Goal: Information Seeking & Learning: Learn about a topic

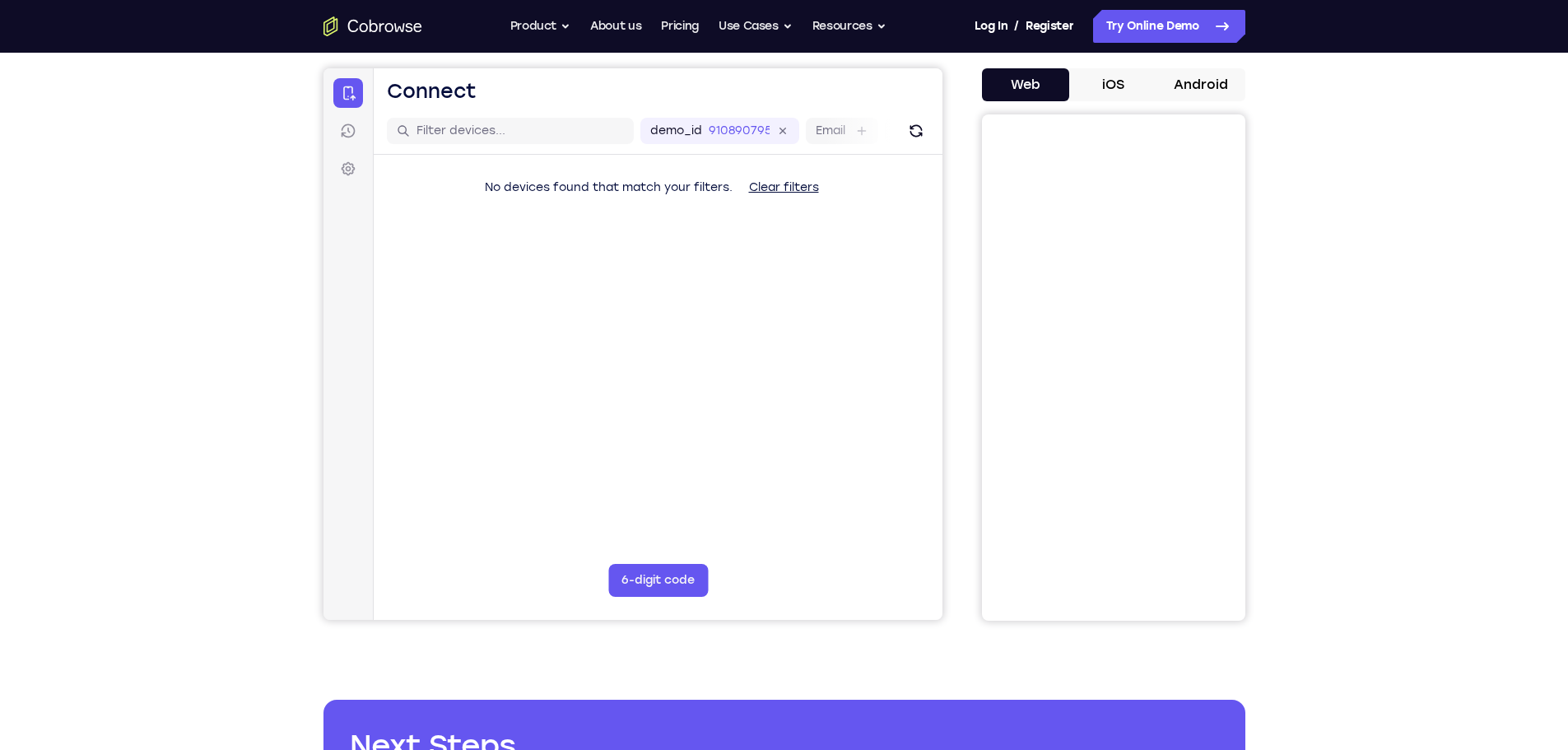
scroll to position [165, 0]
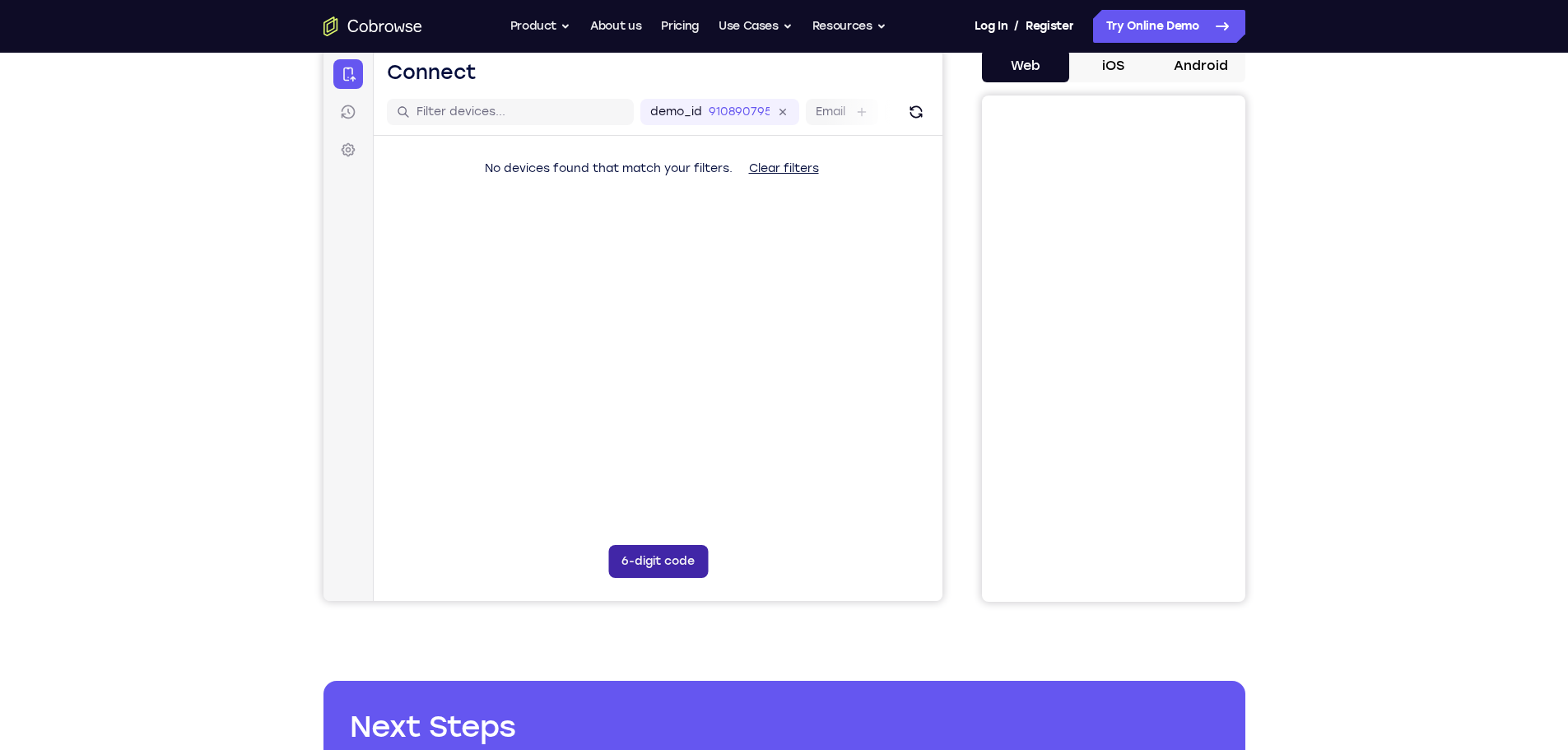
click at [662, 572] on button "6-digit code" at bounding box center [656, 562] width 99 height 33
drag, startPoint x: 522, startPoint y: 559, endPoint x: 538, endPoint y: 557, distance: 16.1
click at [526, 558] on input "Code entry digit 1" at bounding box center [523, 562] width 33 height 33
drag, startPoint x: 566, startPoint y: 559, endPoint x: 592, endPoint y: 563, distance: 26.3
click at [571, 559] on input "Code entry digit 2" at bounding box center [562, 562] width 33 height 33
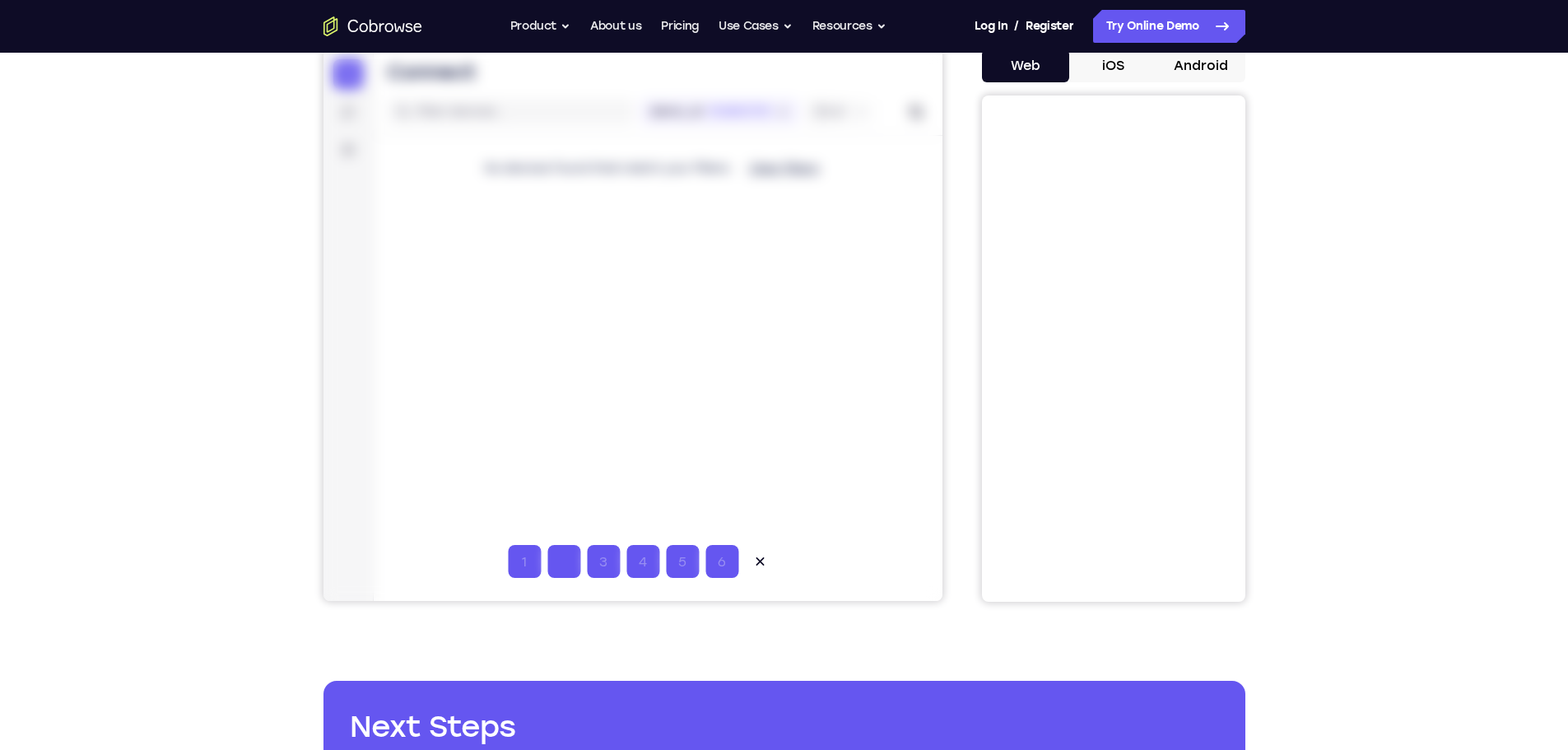
click at [607, 568] on input "Code entry digit 3" at bounding box center [602, 562] width 33 height 33
click at [639, 568] on input "Code entry digit 4" at bounding box center [642, 562] width 33 height 33
drag, startPoint x: 678, startPoint y: 568, endPoint x: 702, endPoint y: 568, distance: 24.0
click at [680, 568] on input "Code entry digit 5" at bounding box center [681, 562] width 33 height 33
click at [711, 567] on input "Code entry digit 6" at bounding box center [721, 562] width 33 height 33
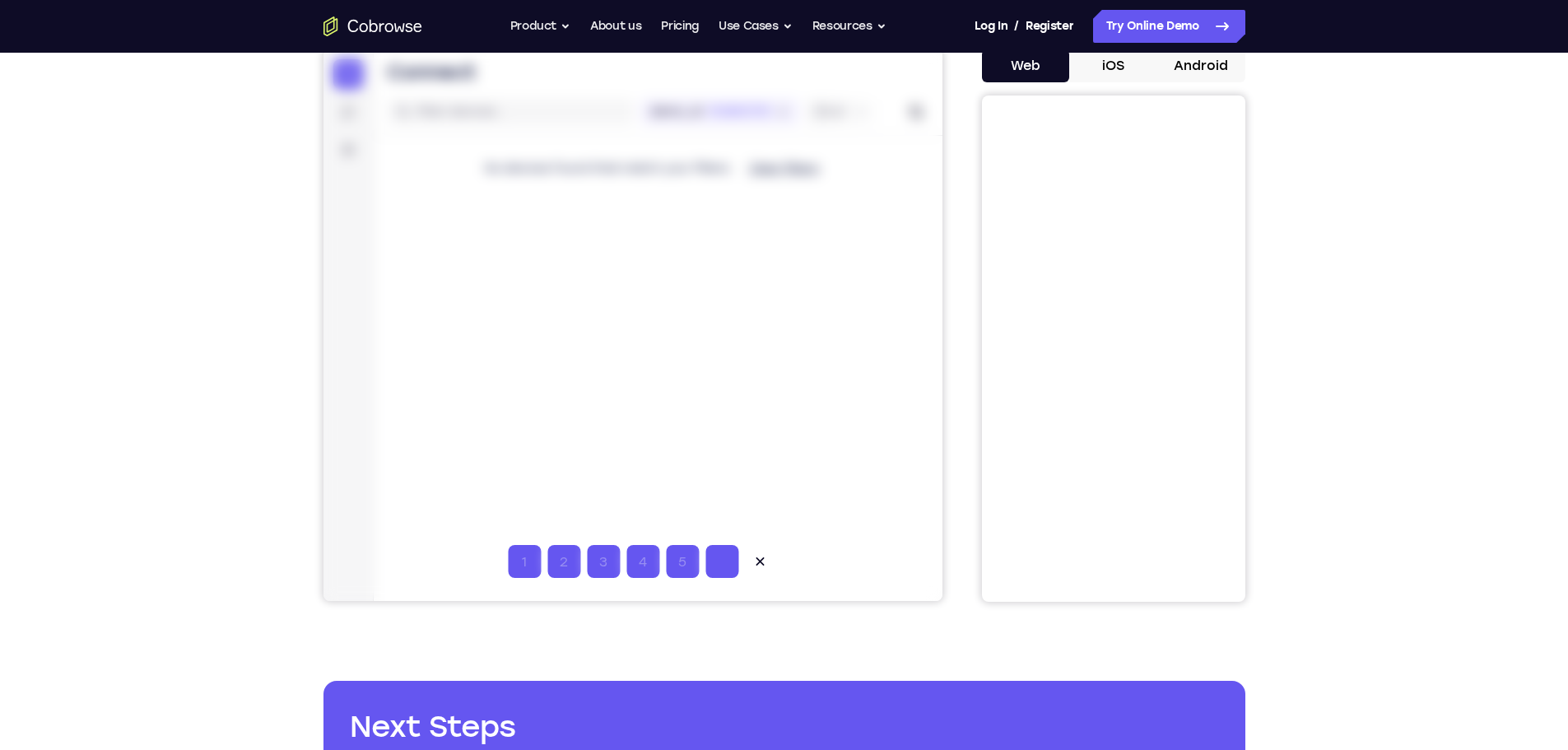
click at [723, 567] on input "Code entry digit 6" at bounding box center [721, 562] width 33 height 33
click at [756, 560] on icon at bounding box center [759, 562] width 8 height 8
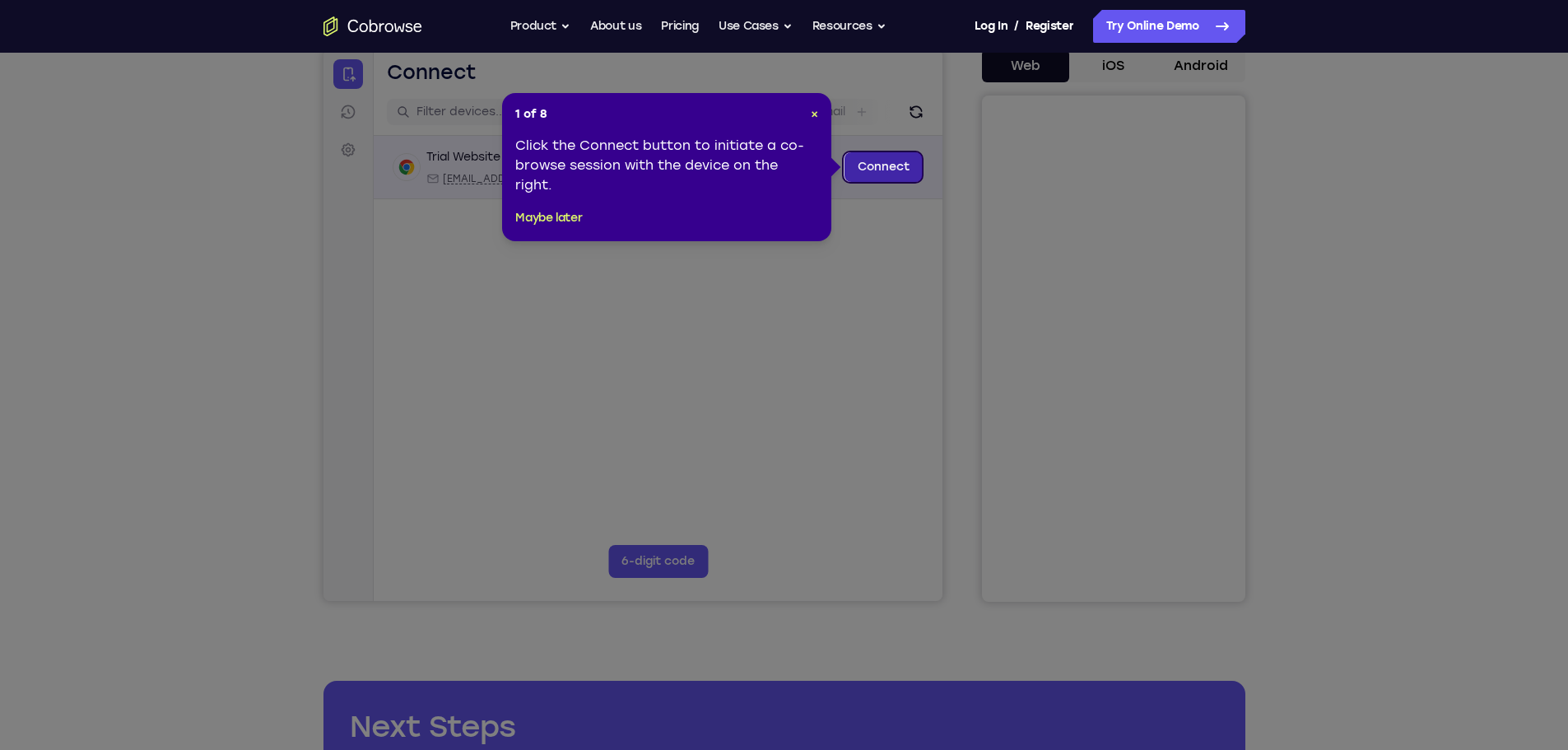
click at [888, 157] on link "Connect" at bounding box center [883, 167] width 78 height 30
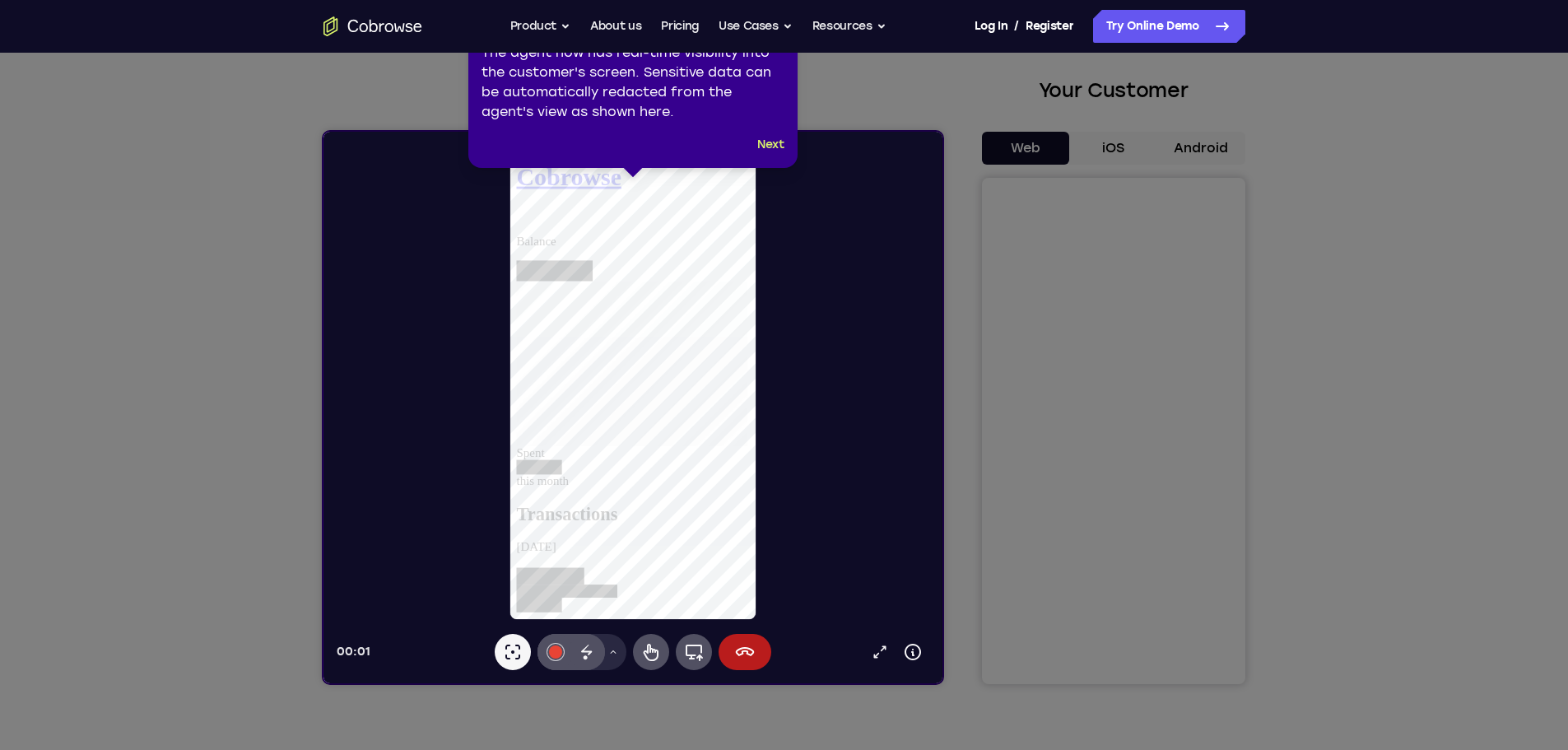
scroll to position [0, 0]
click at [650, 647] on icon at bounding box center [650, 652] width 20 height 20
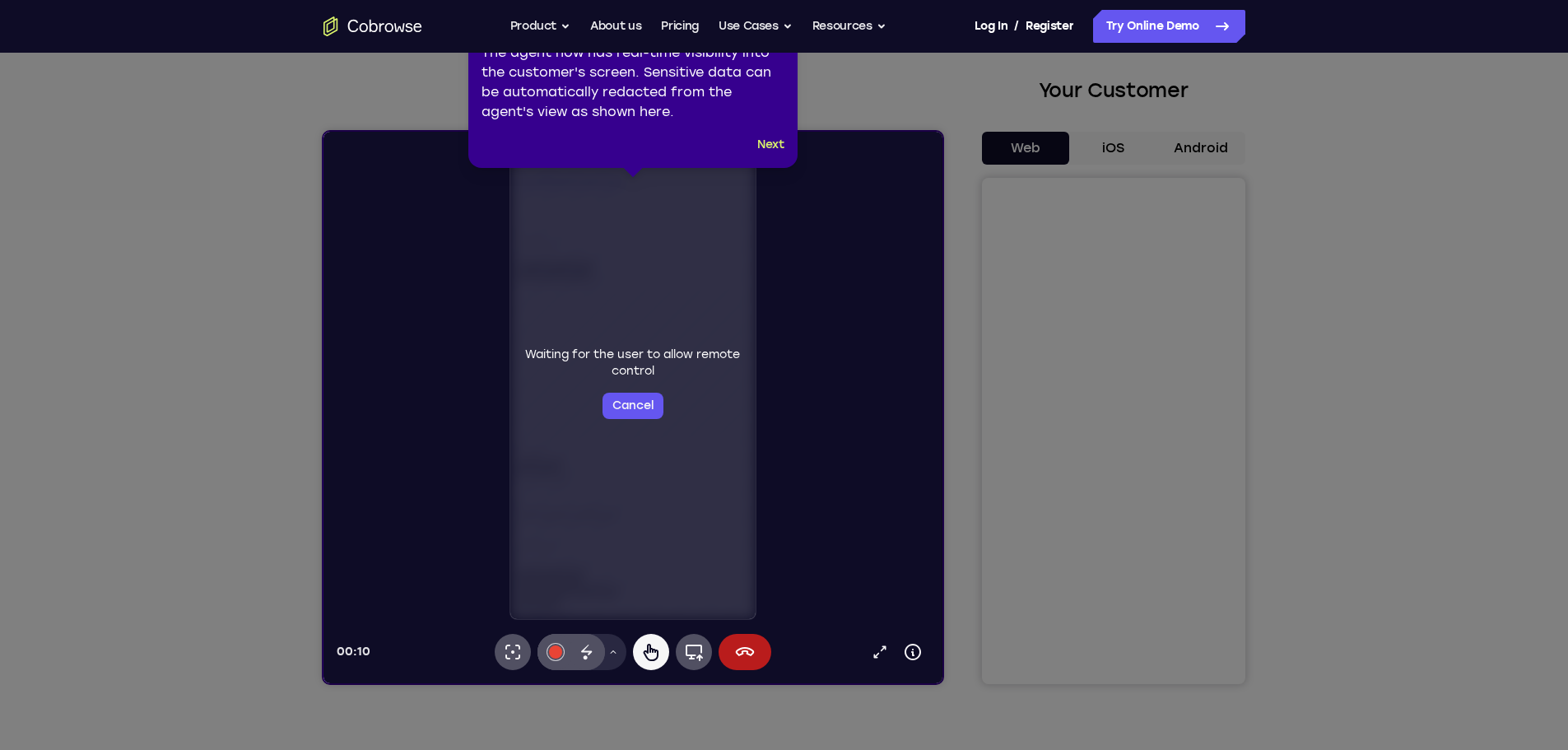
click at [1024, 475] on icon at bounding box center [790, 375] width 1581 height 750
click at [1024, 463] on icon at bounding box center [790, 375] width 1581 height 750
click at [1025, 484] on icon at bounding box center [790, 375] width 1581 height 750
click at [767, 143] on button "Next" at bounding box center [771, 144] width 27 height 20
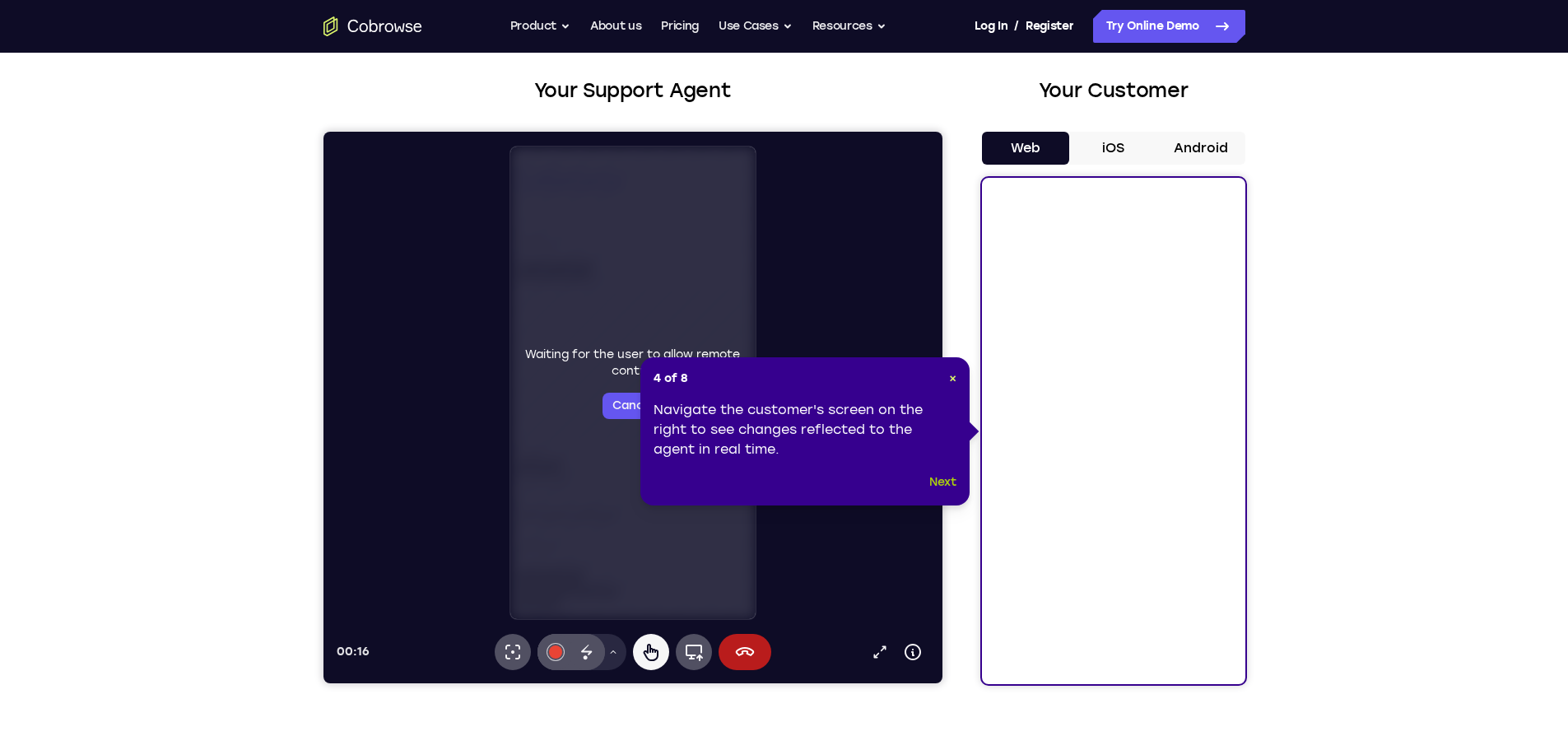
click at [945, 479] on button "Next" at bounding box center [943, 482] width 27 height 20
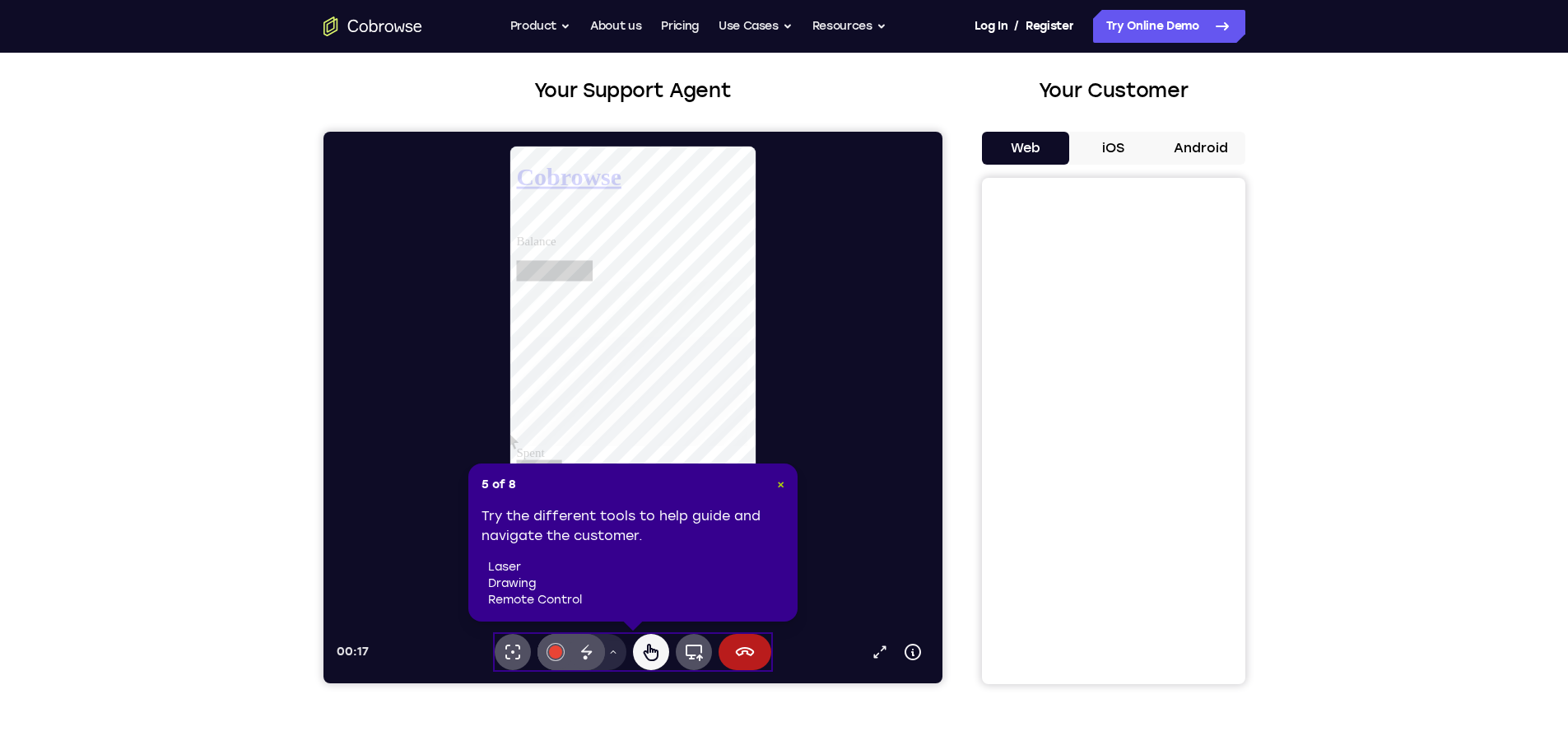
click at [782, 482] on span "×" at bounding box center [780, 484] width 8 height 14
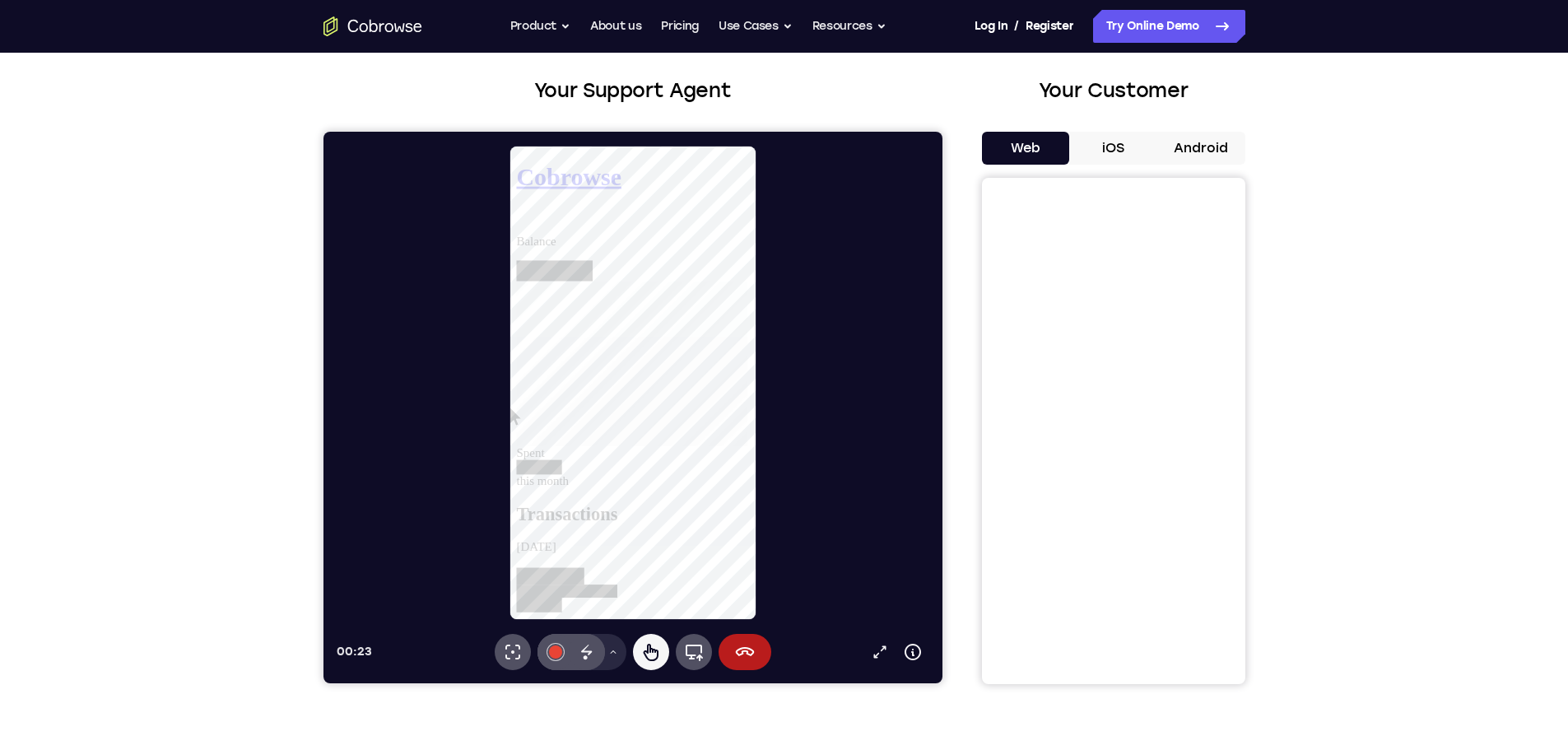
click at [516, 223] on icon at bounding box center [516, 223] width 0 height 0
click at [584, 169] on h1 "Cobrowse" at bounding box center [641, 178] width 250 height 31
click at [745, 657] on icon at bounding box center [744, 652] width 20 height 20
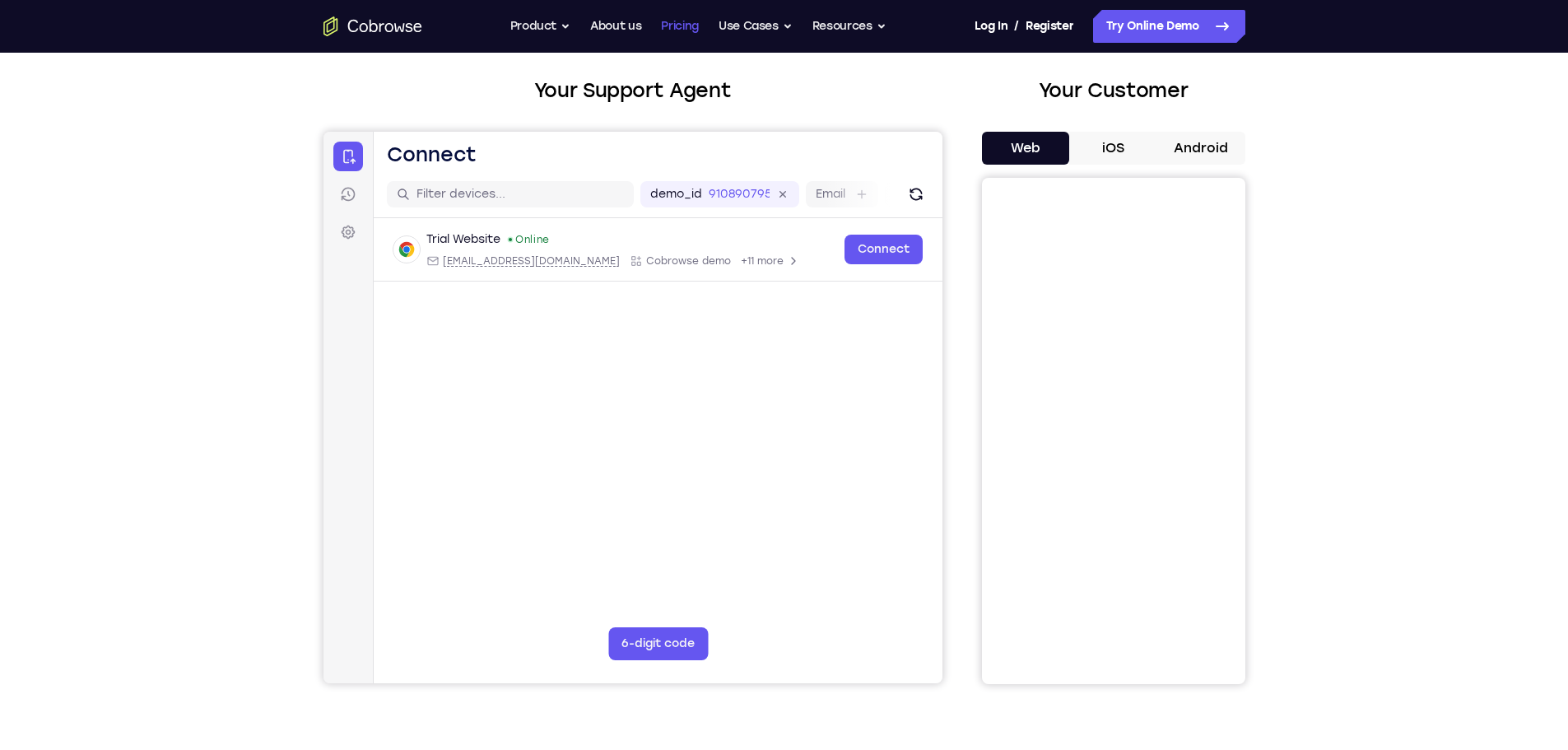
click at [672, 22] on link "Pricing" at bounding box center [679, 26] width 38 height 33
